Goal: Download file/media

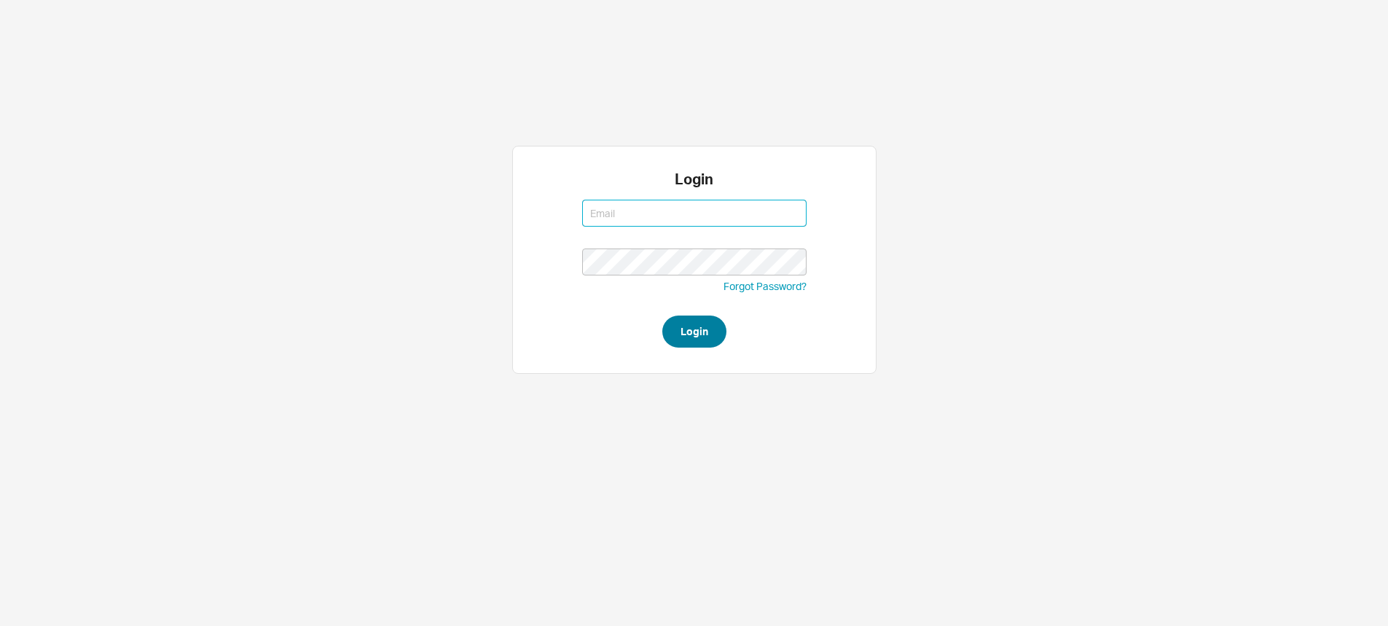
type input "[EMAIL_ADDRESS][DOMAIN_NAME]"
click at [707, 332] on button "Login" at bounding box center [694, 332] width 64 height 32
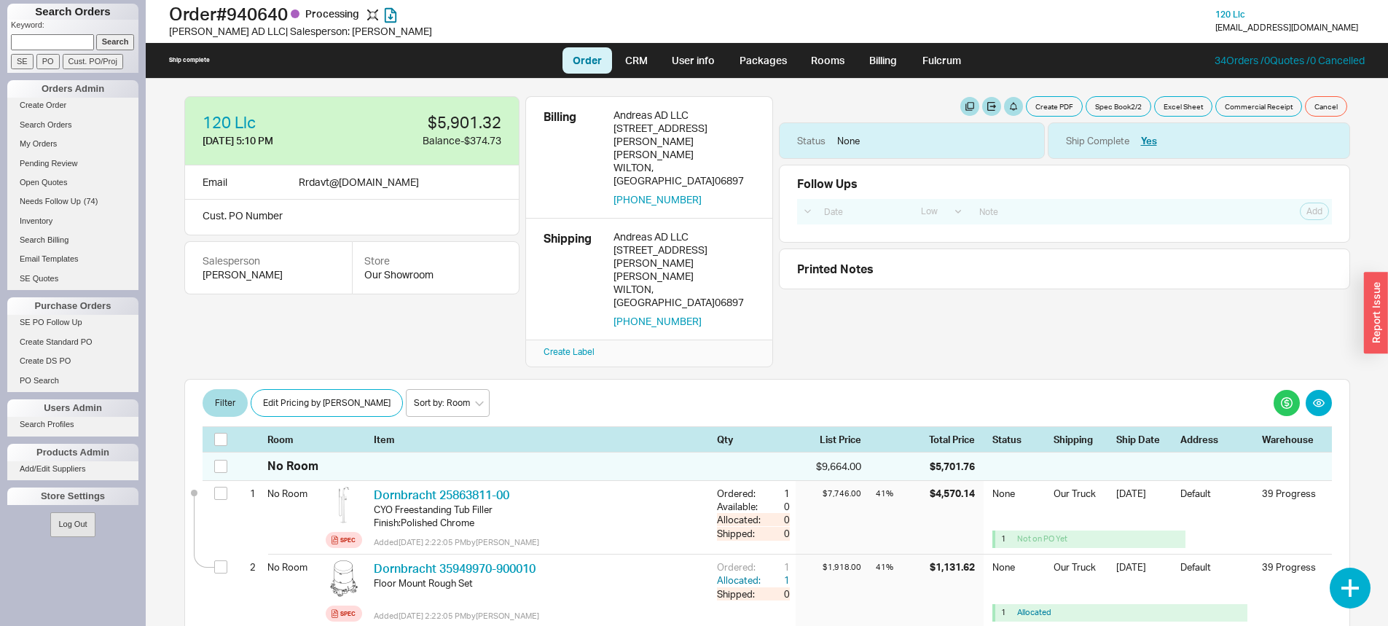
select select "LOW"
click at [41, 180] on link "Open Quotes" at bounding box center [72, 182] width 131 height 15
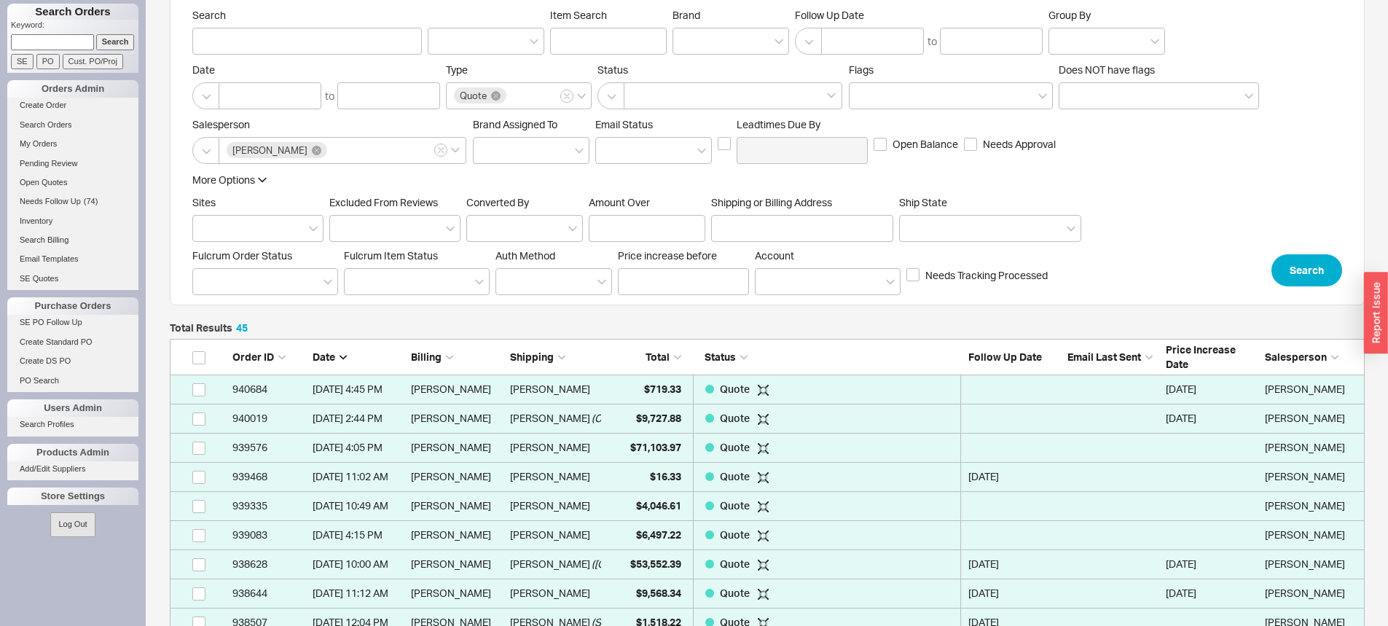
scroll to position [146, 0]
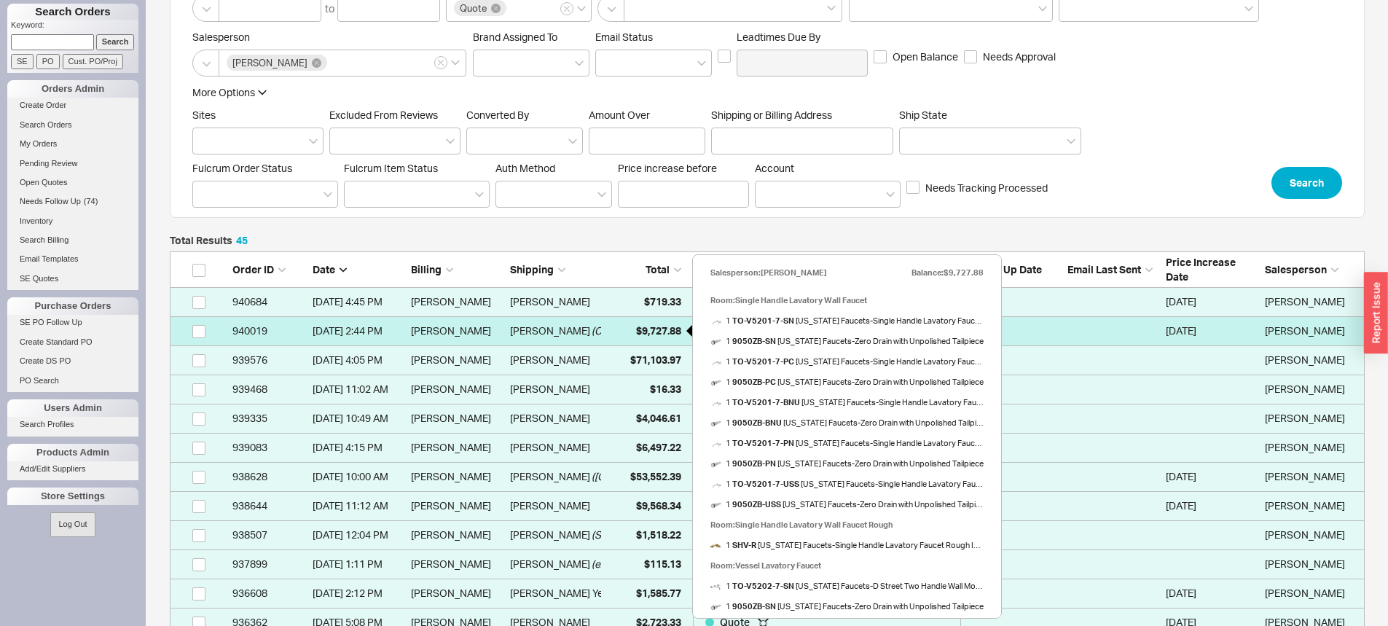
click at [662, 332] on span "$9,727.88" at bounding box center [658, 330] width 45 height 12
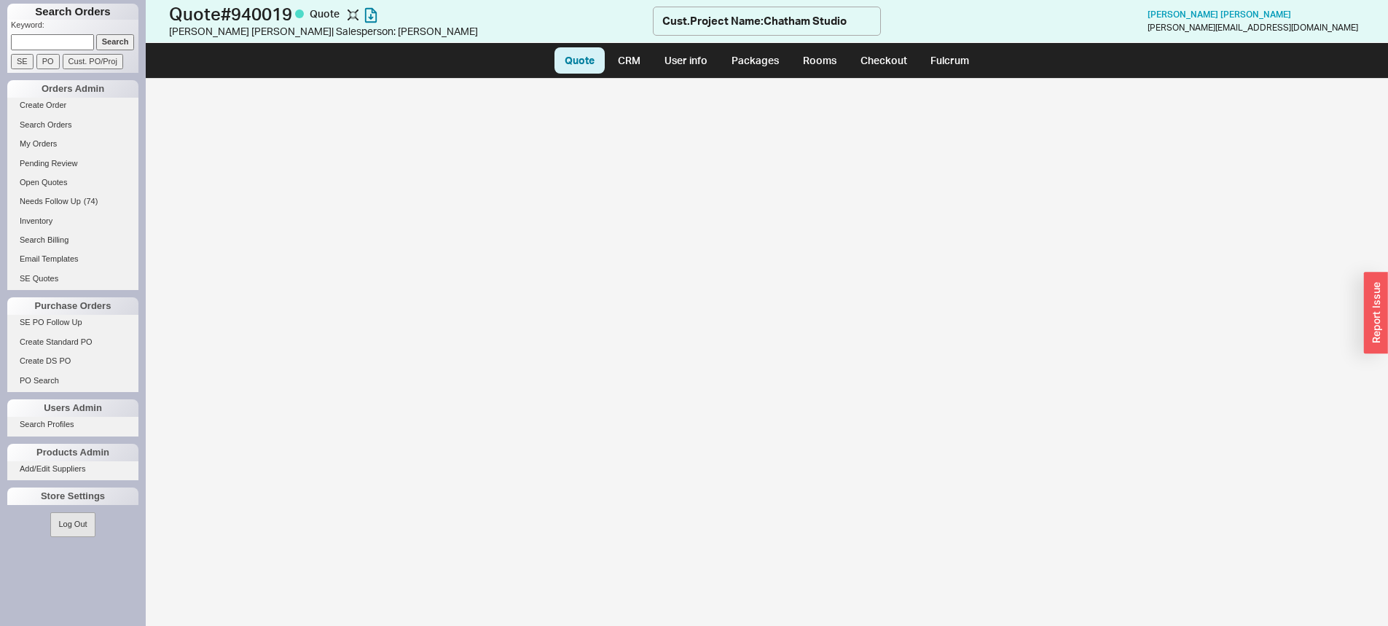
select select "LOW"
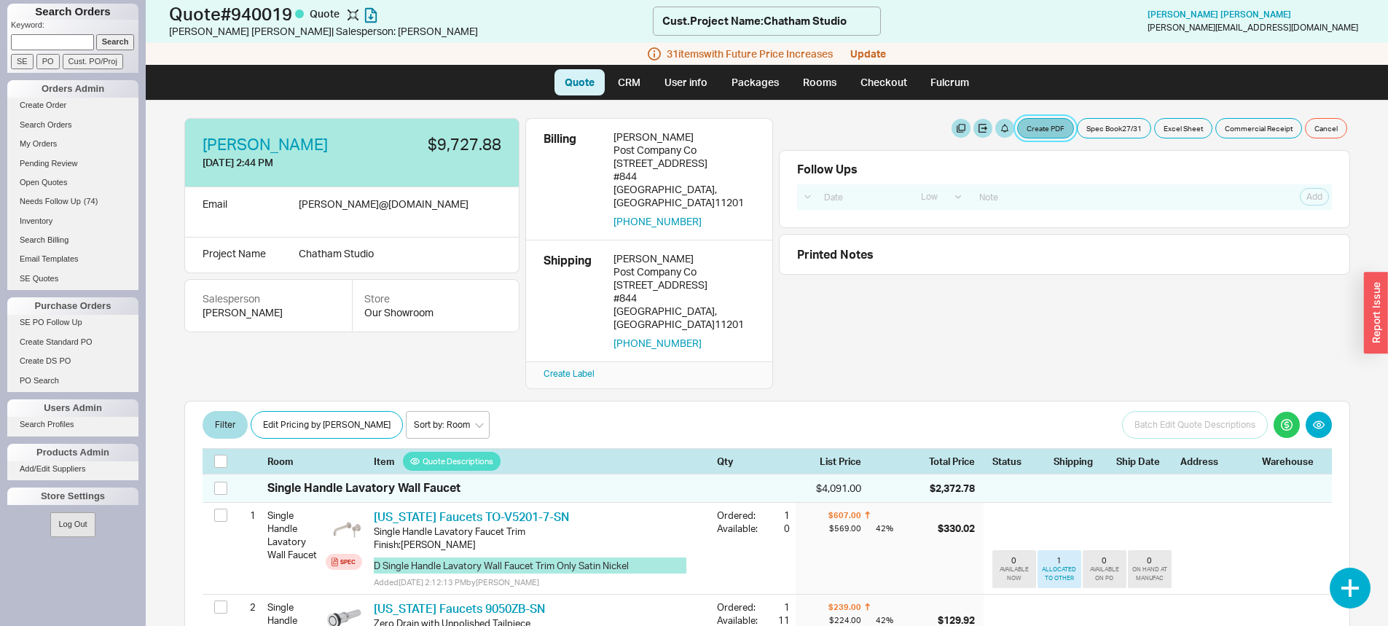
click at [1028, 133] on button "Create PDF" at bounding box center [1045, 128] width 57 height 20
select select "69473513"
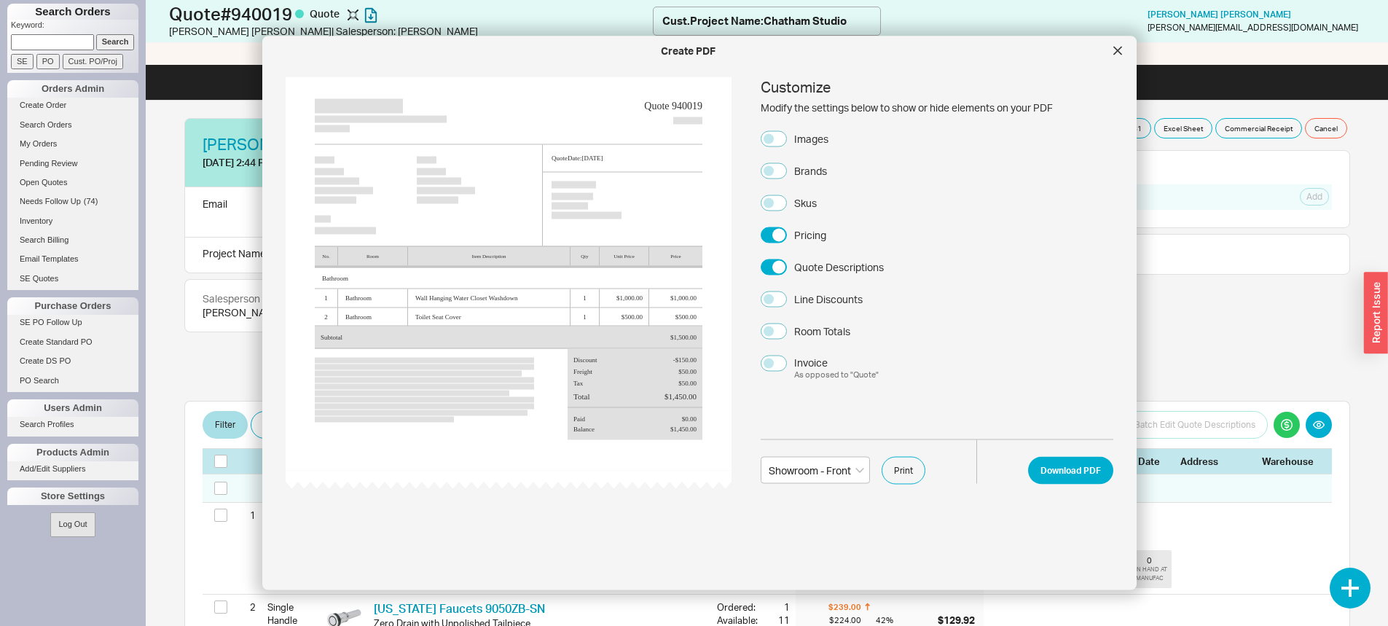
drag, startPoint x: 822, startPoint y: 138, endPoint x: 815, endPoint y: 153, distance: 16.9
click at [821, 138] on div "Images" at bounding box center [811, 138] width 34 height 15
click at [787, 138] on button "Images" at bounding box center [774, 138] width 26 height 16
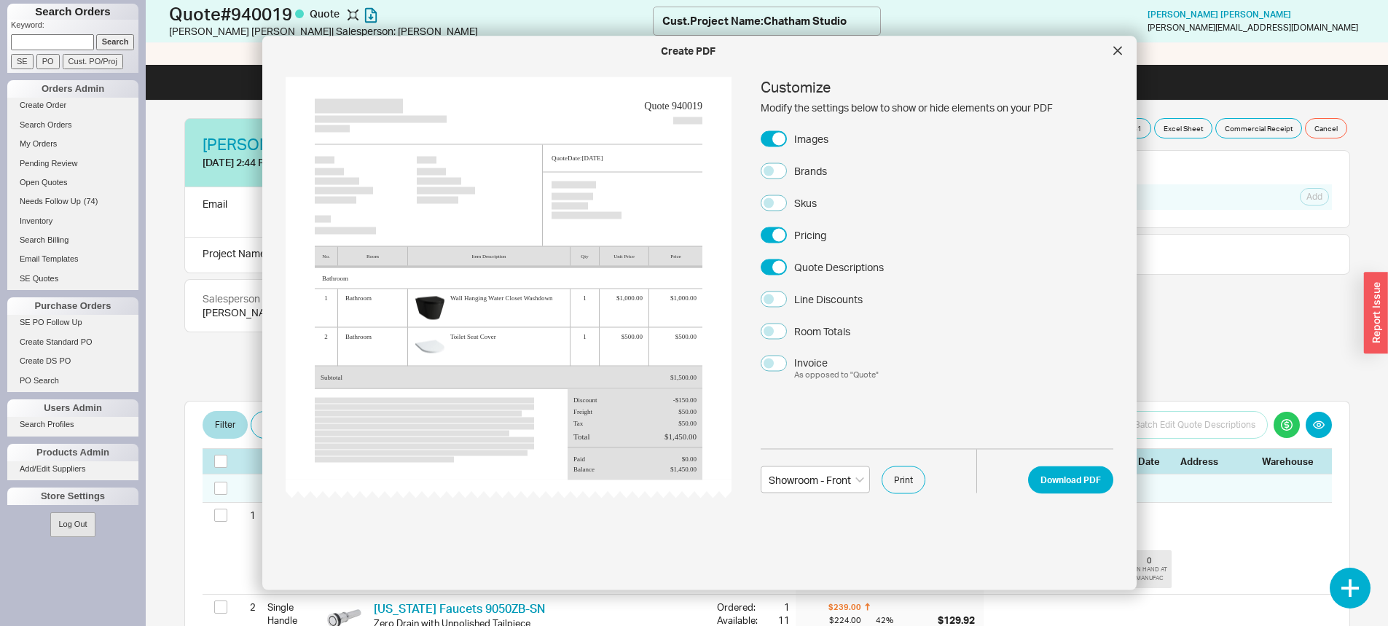
click at [800, 200] on div "Skus" at bounding box center [805, 202] width 23 height 15
click at [787, 200] on button "Skus" at bounding box center [774, 203] width 26 height 16
click at [802, 176] on div "Brands" at bounding box center [810, 170] width 33 height 15
click at [787, 176] on button "Brands" at bounding box center [774, 171] width 26 height 16
click at [803, 170] on div "Brands" at bounding box center [810, 170] width 33 height 15
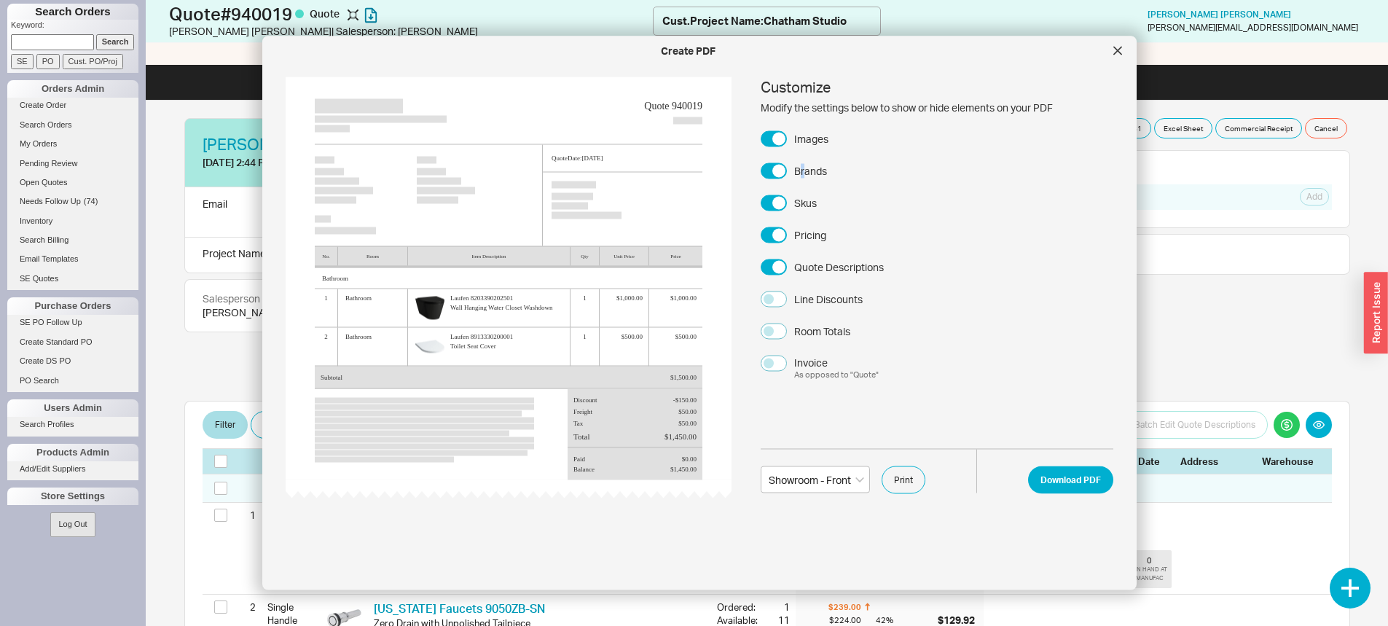
click at [803, 172] on div "Brands" at bounding box center [810, 170] width 33 height 15
click at [787, 172] on button "Brands" at bounding box center [774, 171] width 26 height 16
click at [805, 204] on div "Skus" at bounding box center [805, 202] width 23 height 15
click at [787, 204] on button "Skus" at bounding box center [774, 203] width 26 height 16
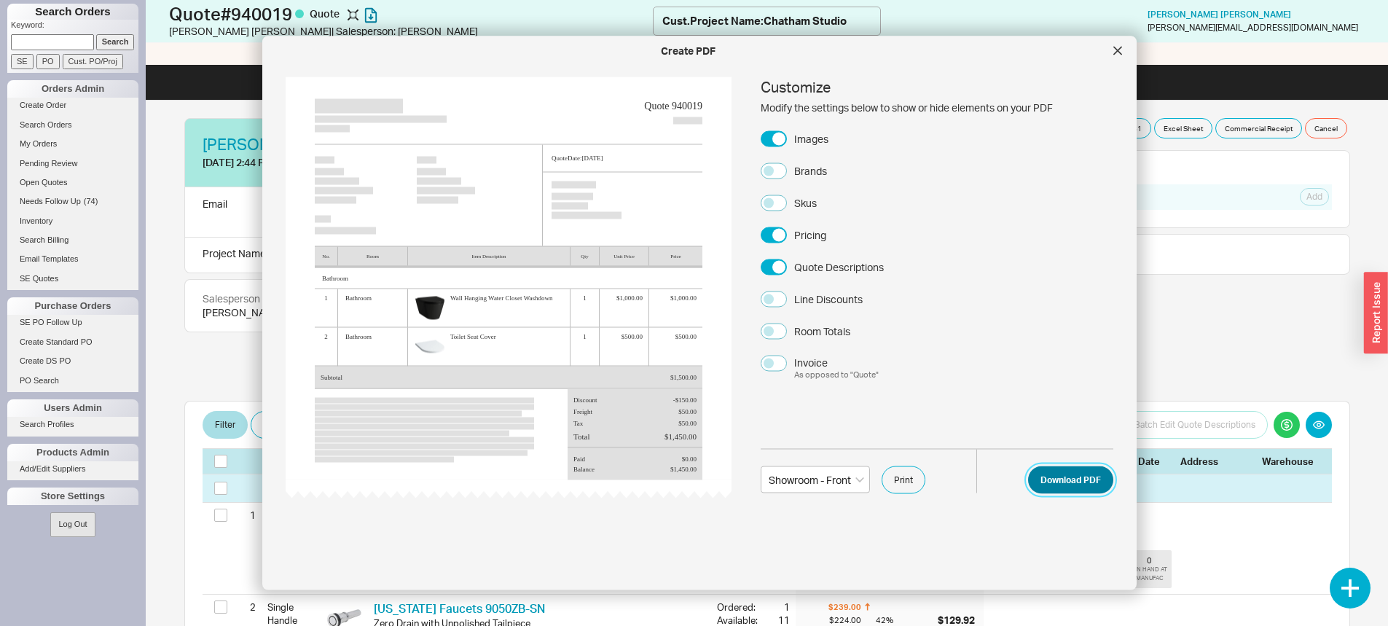
click at [1084, 475] on button "Download PDF" at bounding box center [1070, 480] width 85 height 28
